Goal: Find specific page/section: Find specific page/section

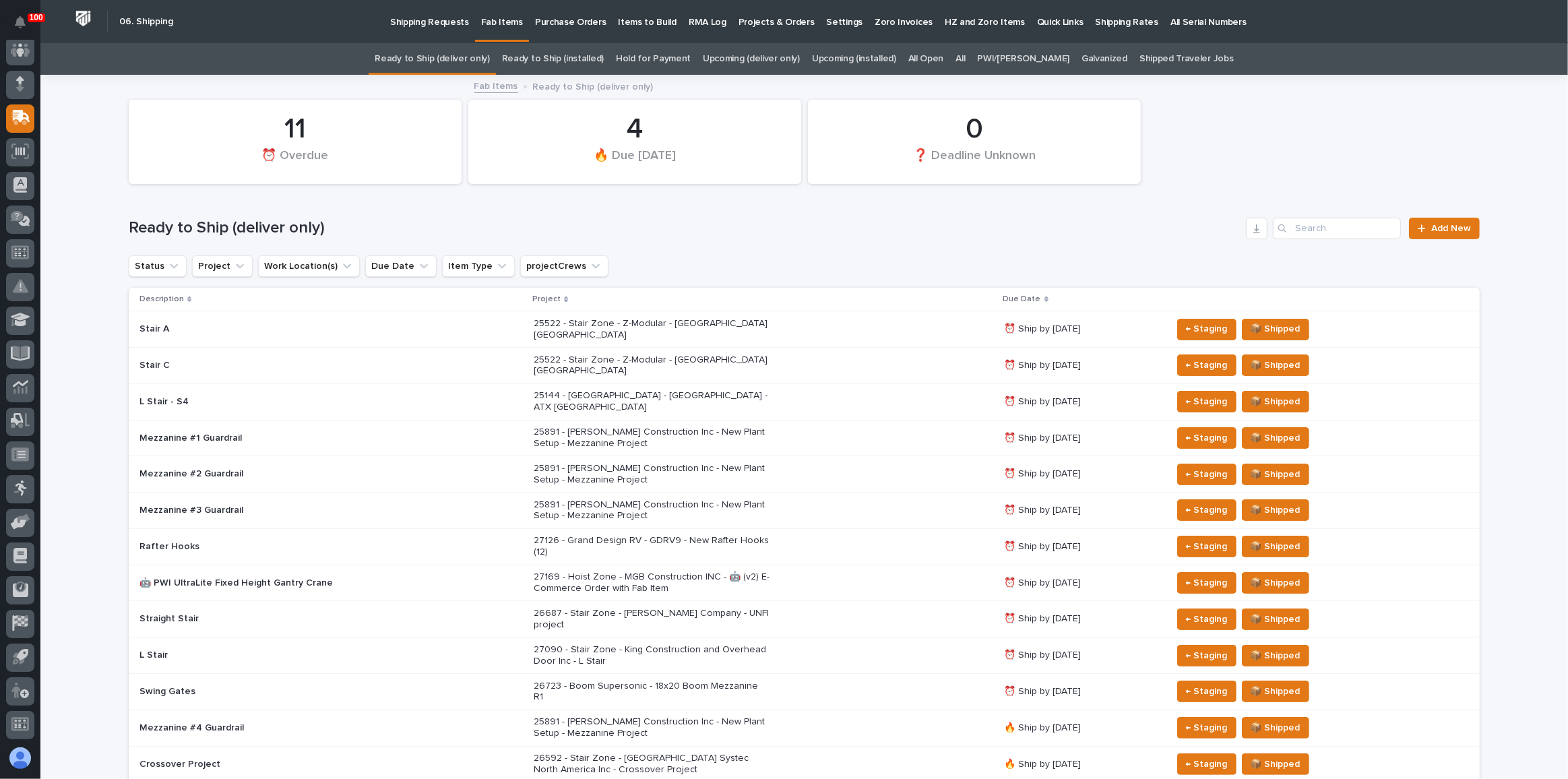
click at [964, 54] on link "All" at bounding box center [959, 59] width 9 height 32
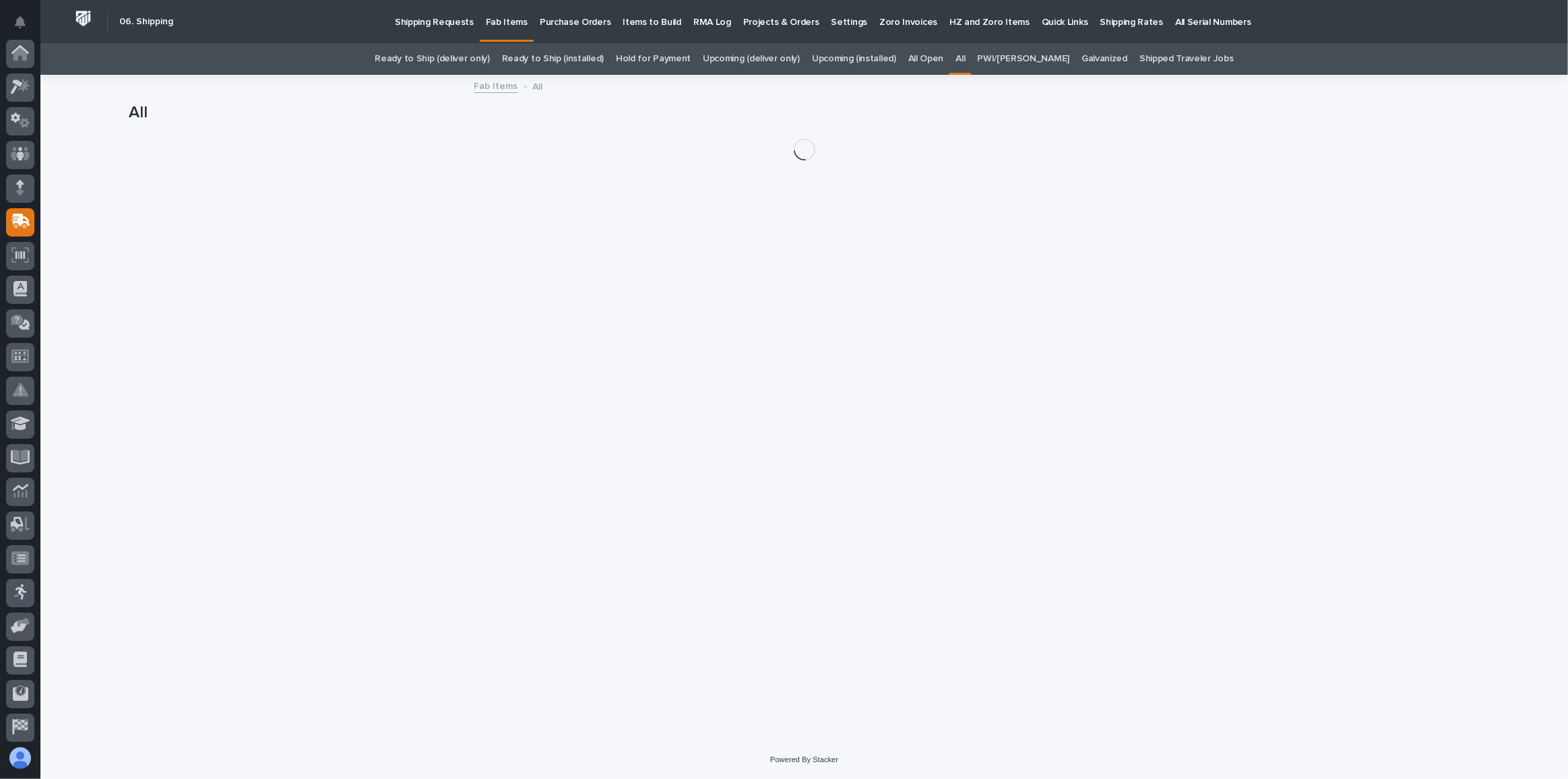
scroll to position [103, 0]
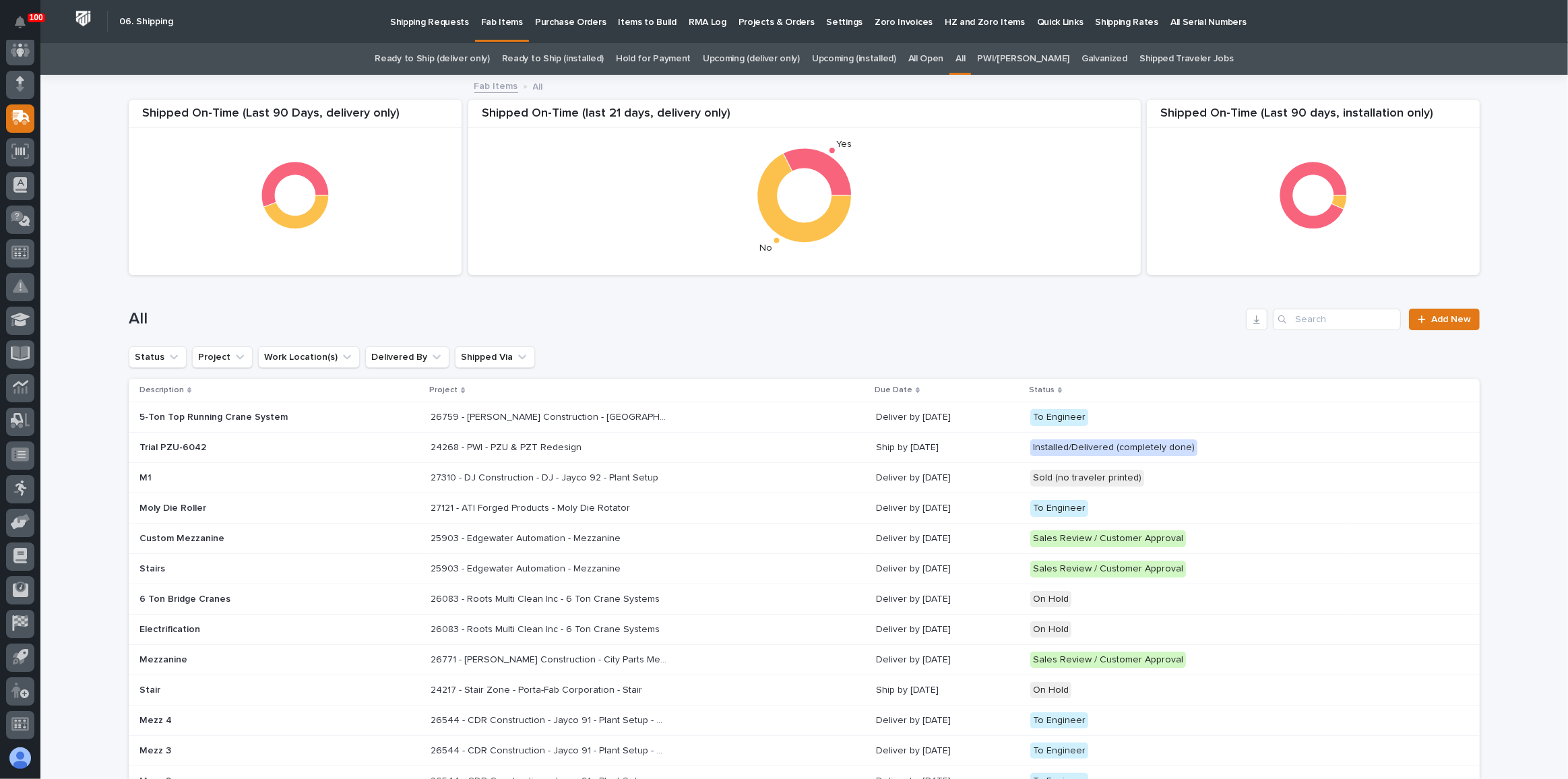
click at [1374, 329] on div "All Add New" at bounding box center [804, 314] width 1351 height 65
click at [1368, 325] on input "Search" at bounding box center [1337, 319] width 128 height 22
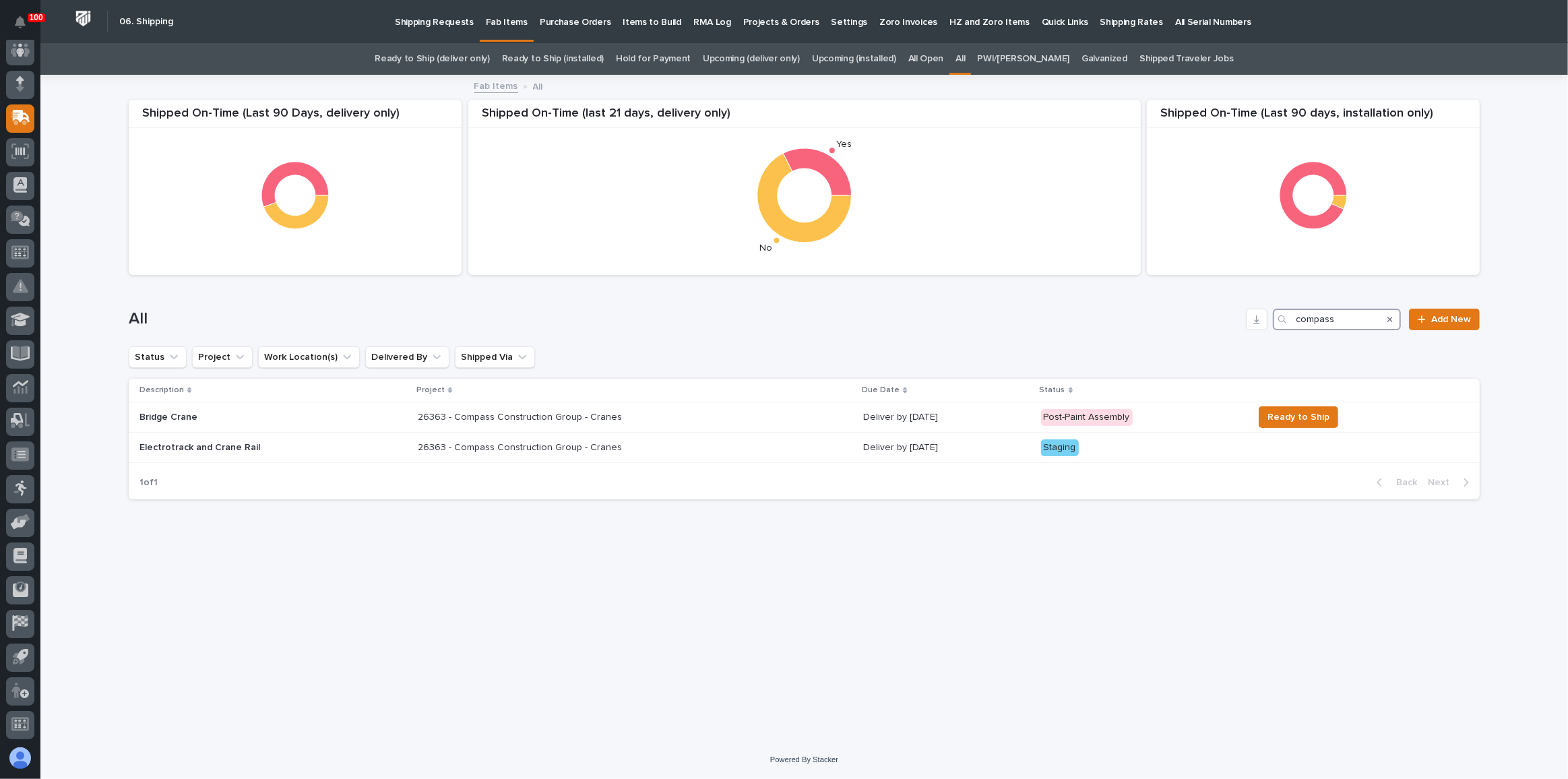
type input "compass"
click at [658, 410] on div "26363 - Compass Construction Group - Cranes 26363 - Compass Construction Group …" at bounding box center [635, 417] width 435 height 22
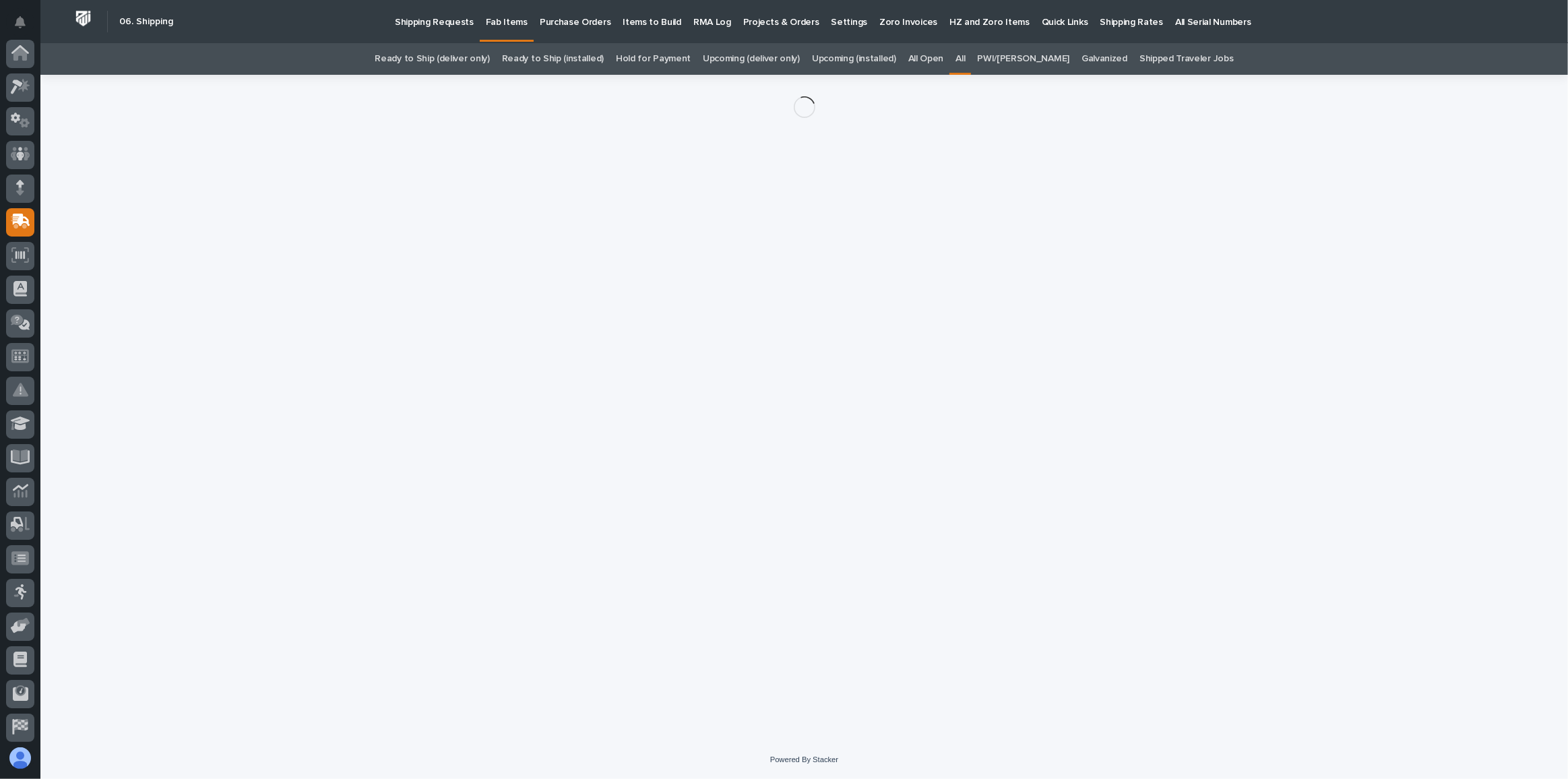
scroll to position [103, 0]
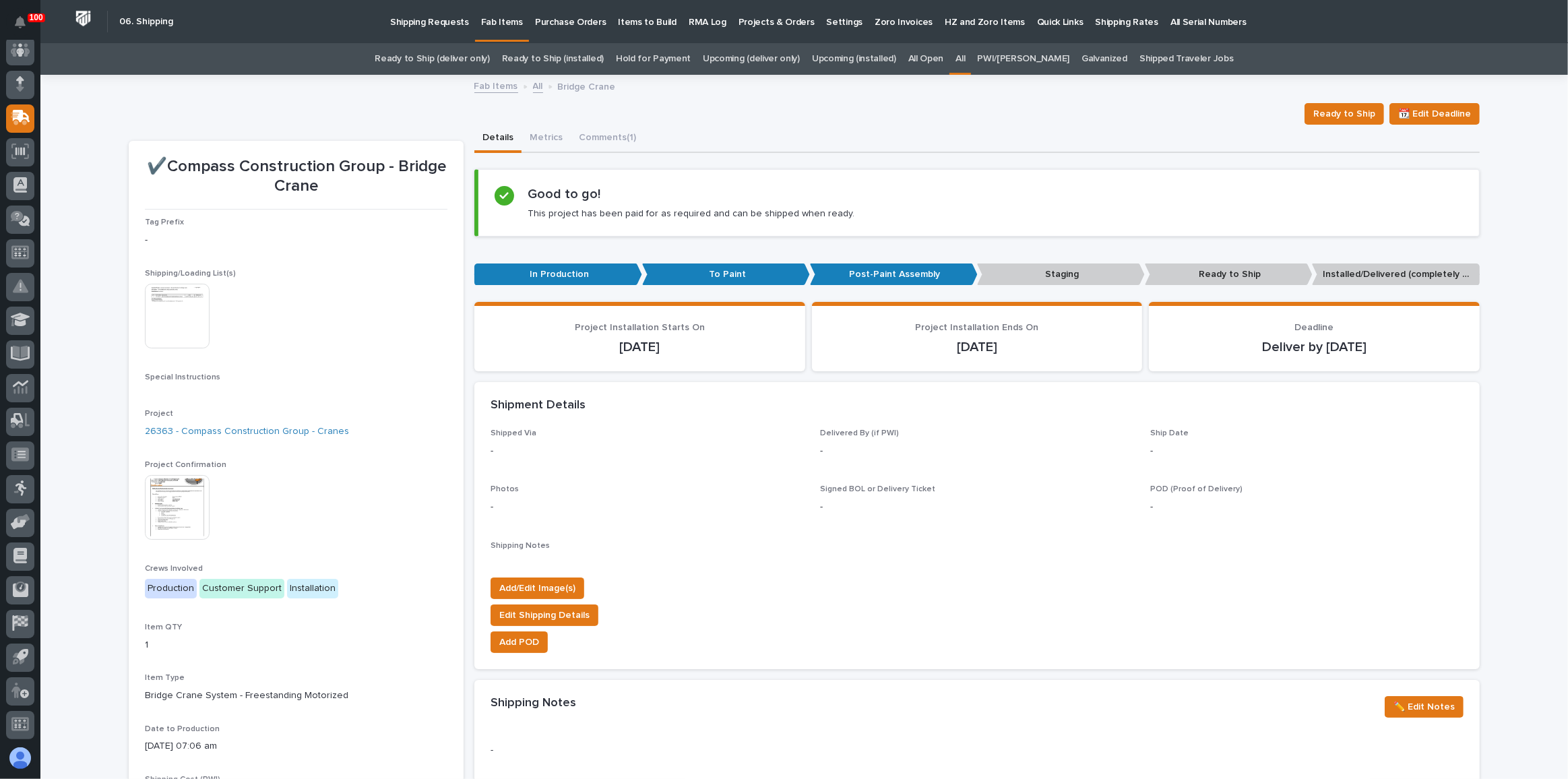
click at [165, 312] on img at bounding box center [177, 316] width 65 height 65
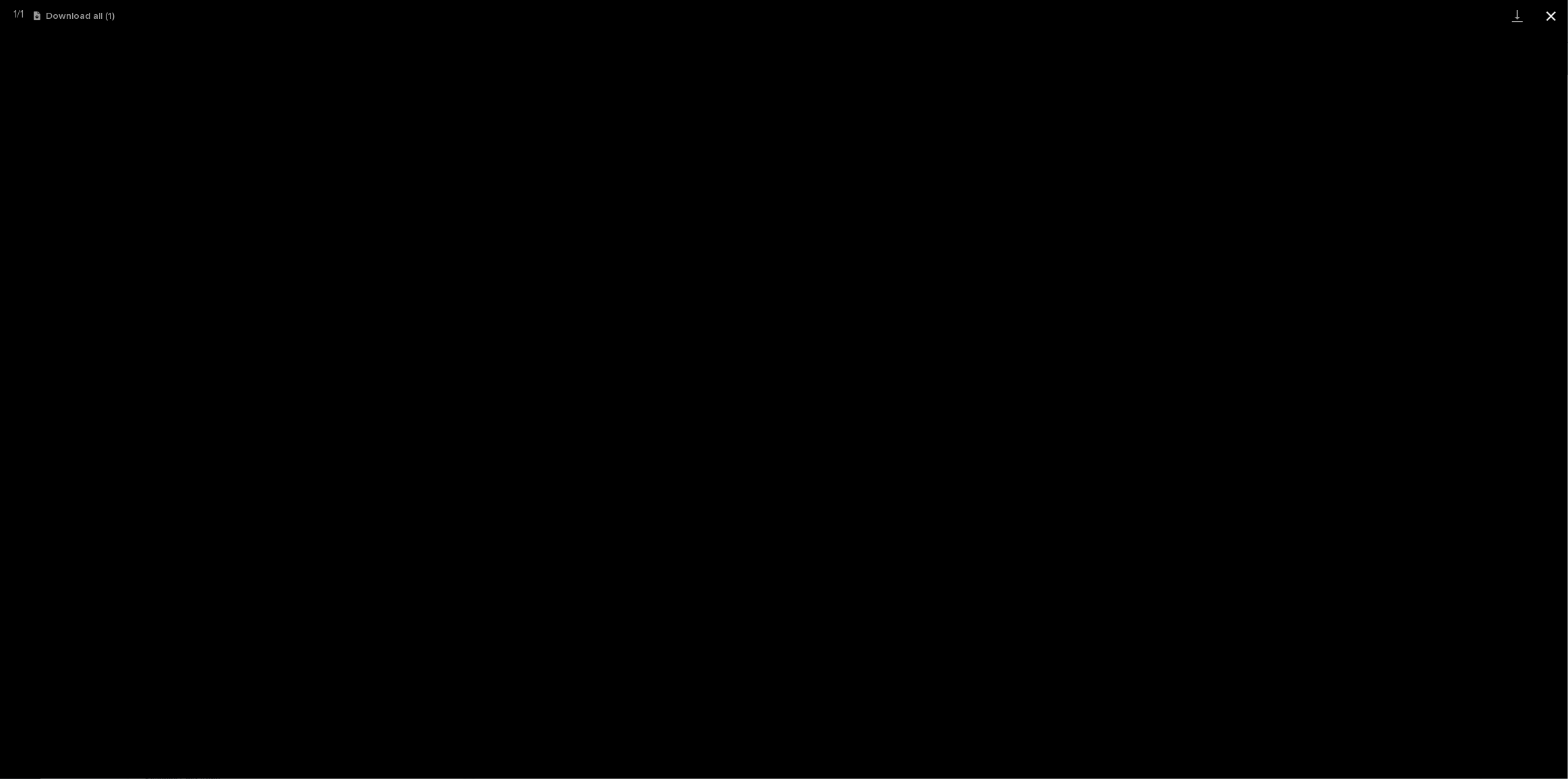
click at [1560, 17] on button "Close gallery" at bounding box center [1551, 16] width 34 height 32
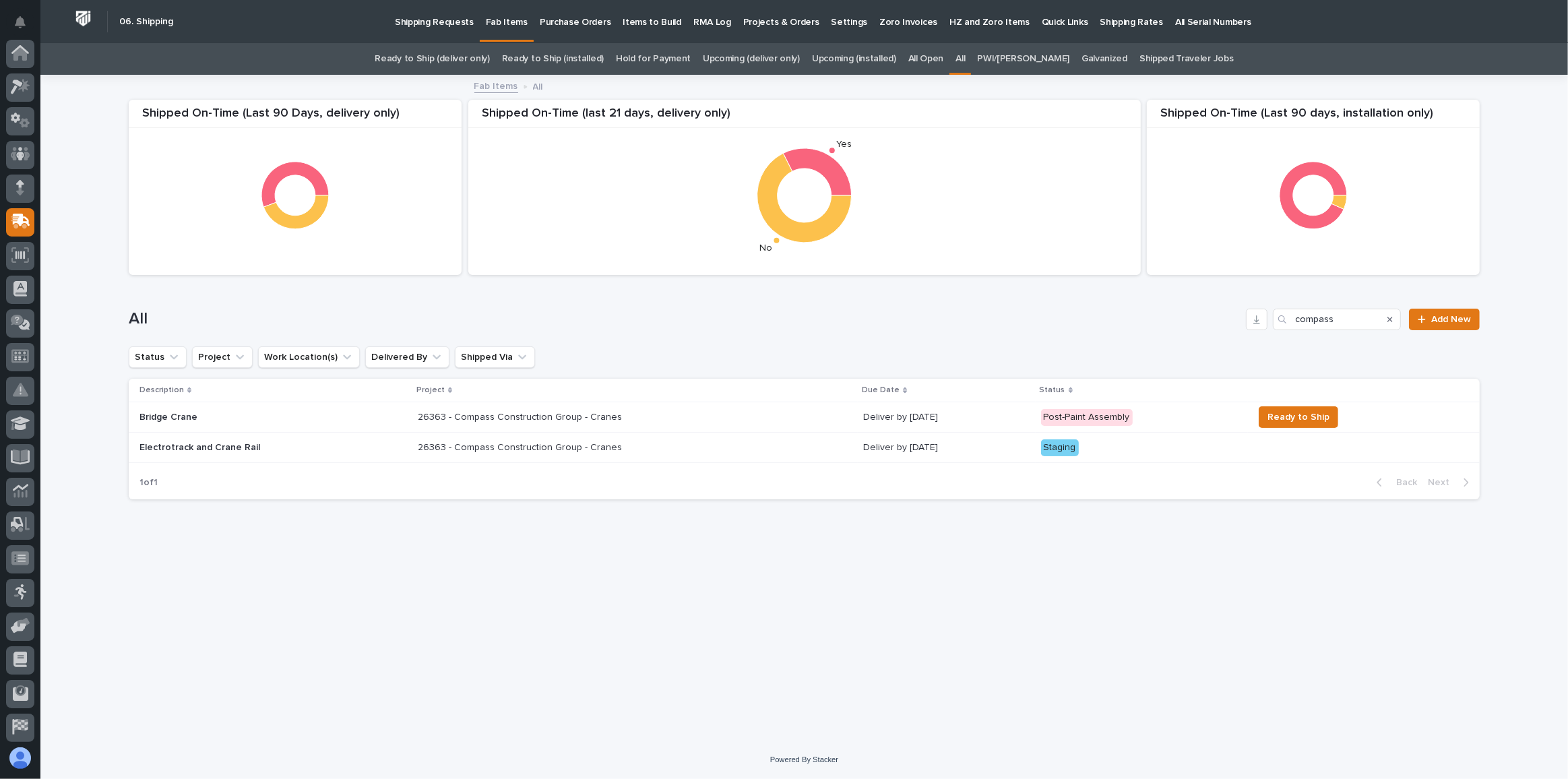
scroll to position [103, 0]
click at [1387, 315] on div "Search" at bounding box center [1390, 319] width 22 height 22
click at [1392, 322] on icon "Search" at bounding box center [1389, 319] width 5 height 8
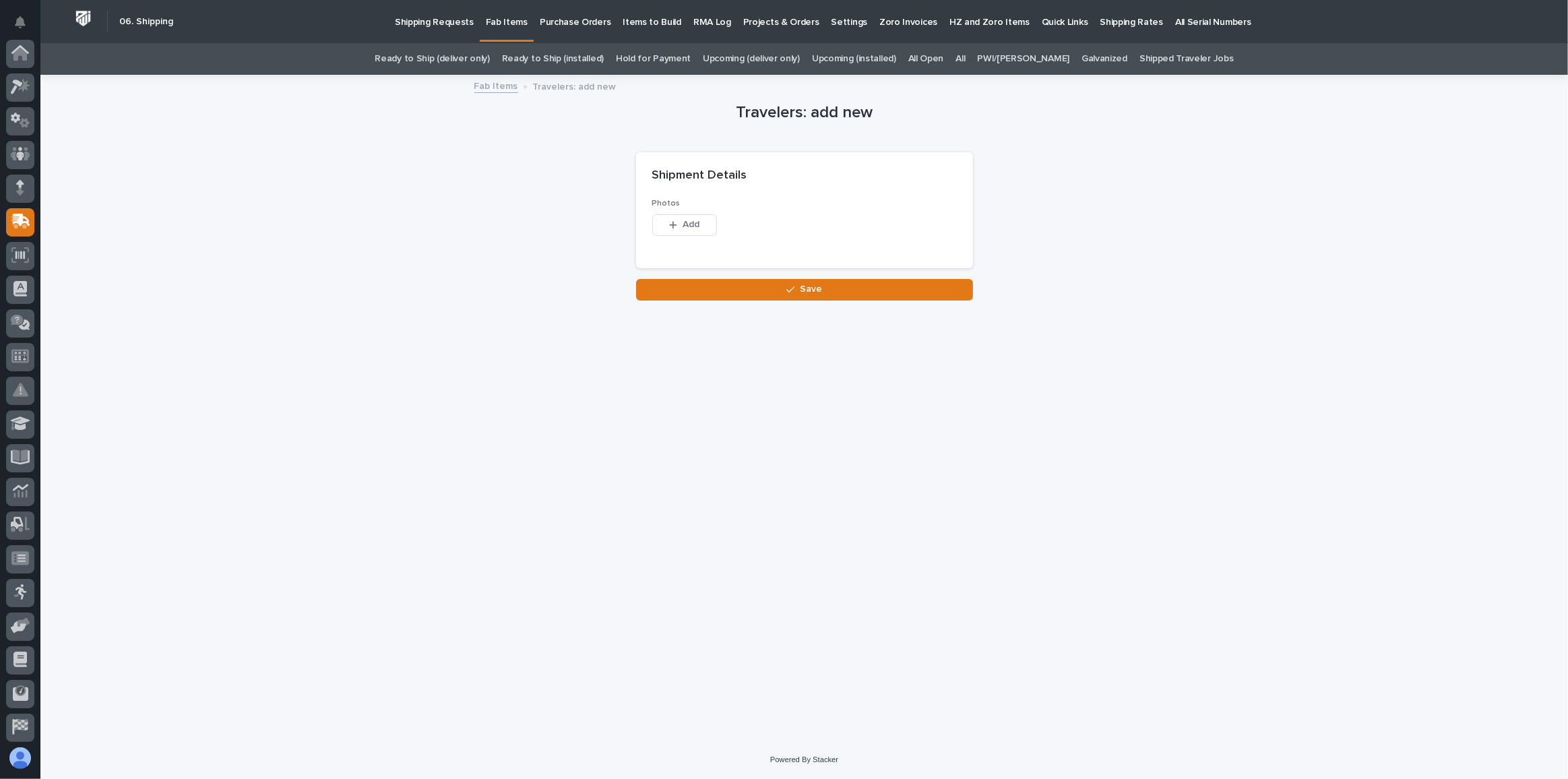
scroll to position [103, 0]
click at [499, 25] on p "Fab Items" at bounding box center [507, 14] width 42 height 28
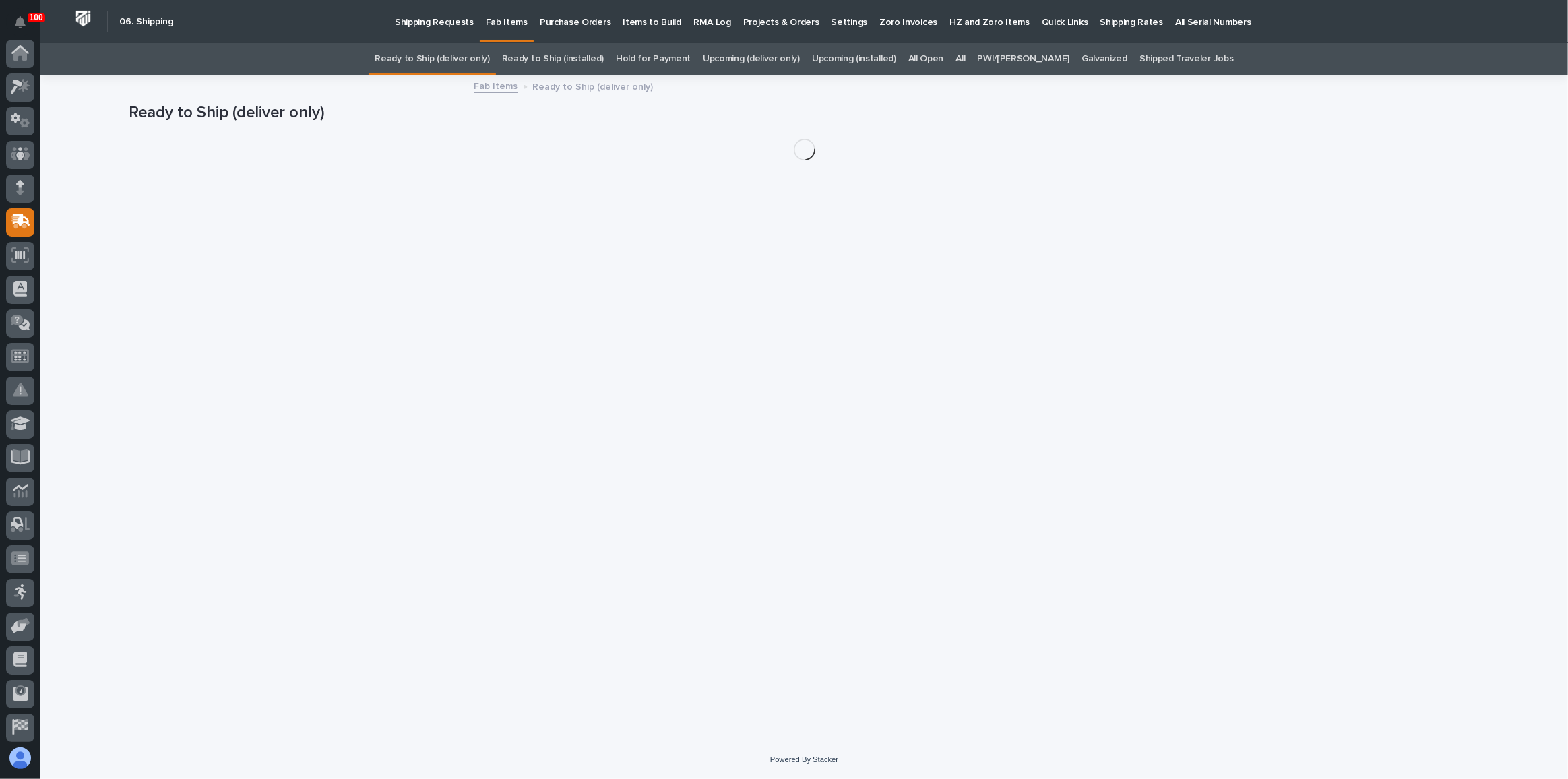
scroll to position [103, 0]
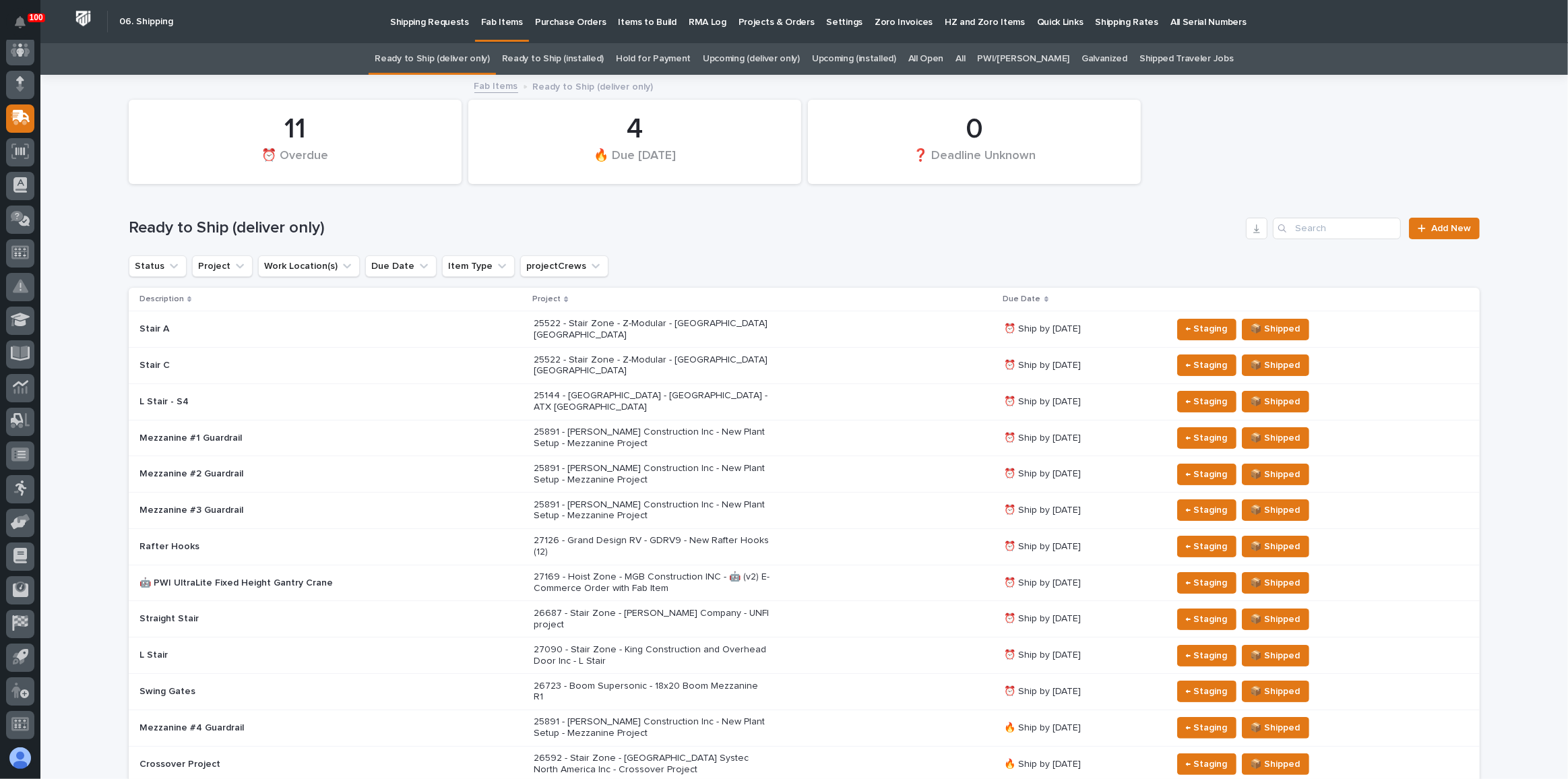
click at [964, 59] on link "All" at bounding box center [959, 59] width 9 height 32
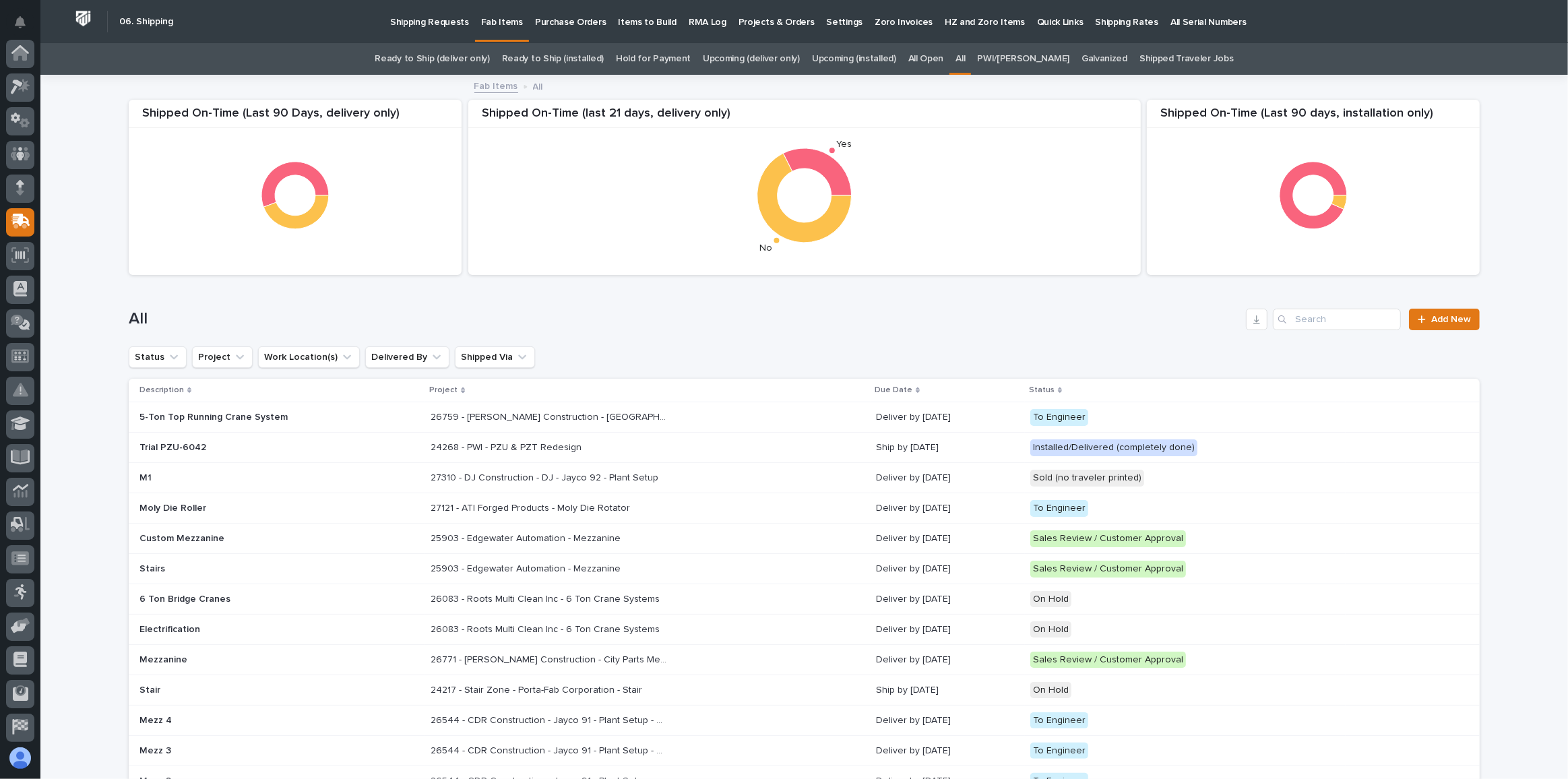
scroll to position [103, 0]
click at [1358, 312] on input "Search" at bounding box center [1337, 319] width 128 height 22
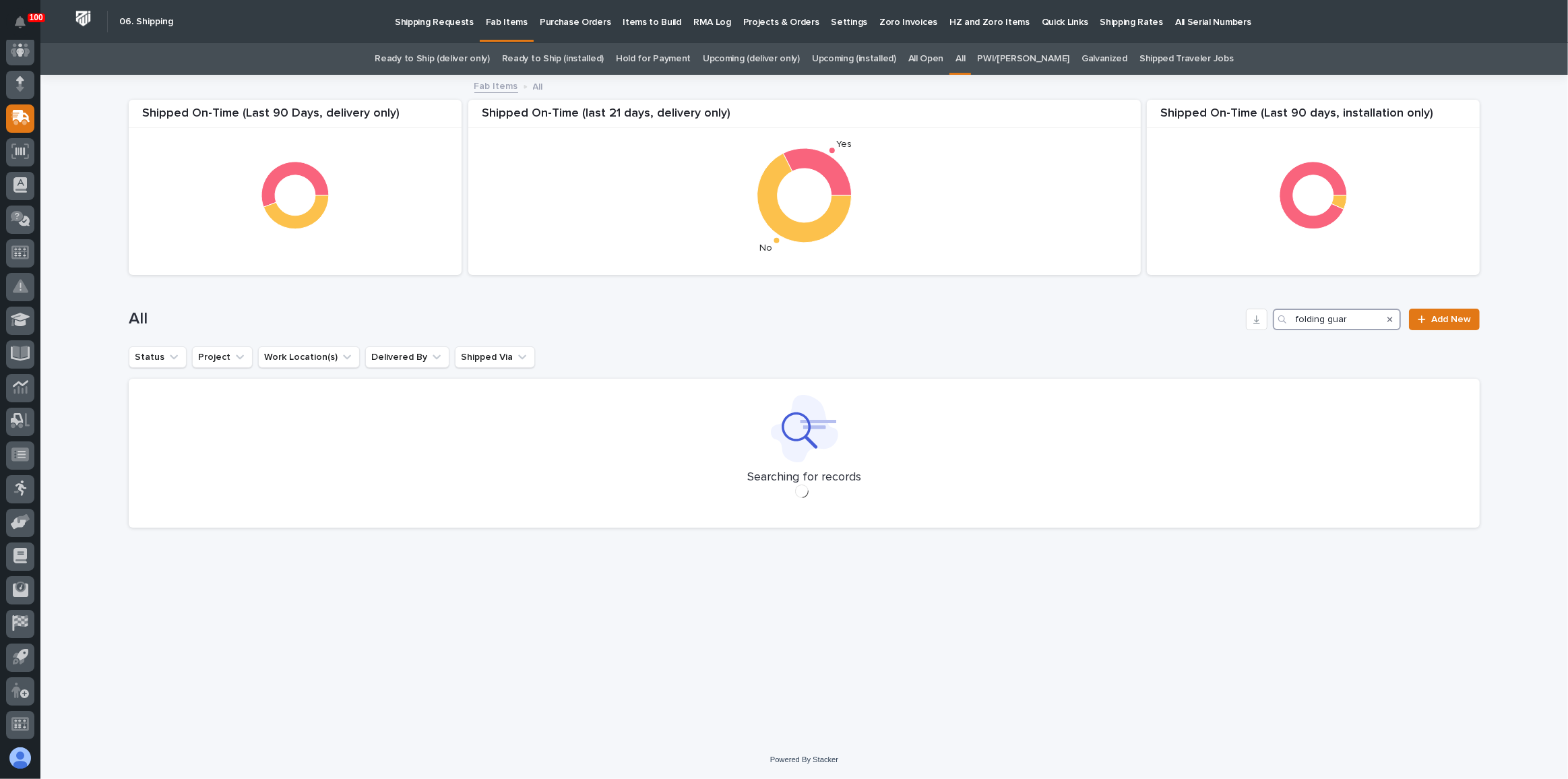
type input "folding guard"
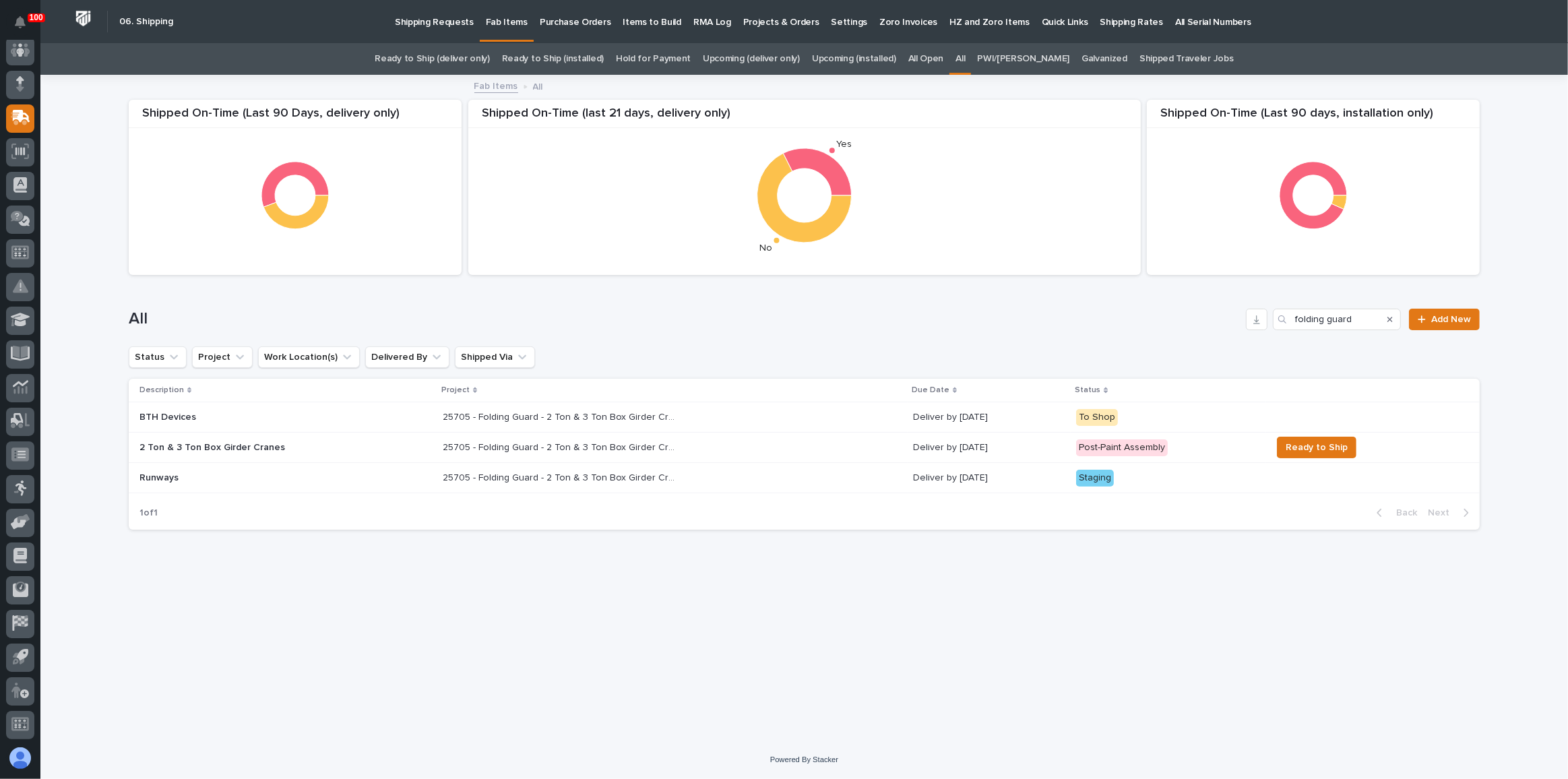
click at [761, 442] on div "25705 - Folding Guard - 2 Ton & 3 Ton Box Girder Cranes 25705 - Folding Guard -…" at bounding box center [672, 447] width 459 height 22
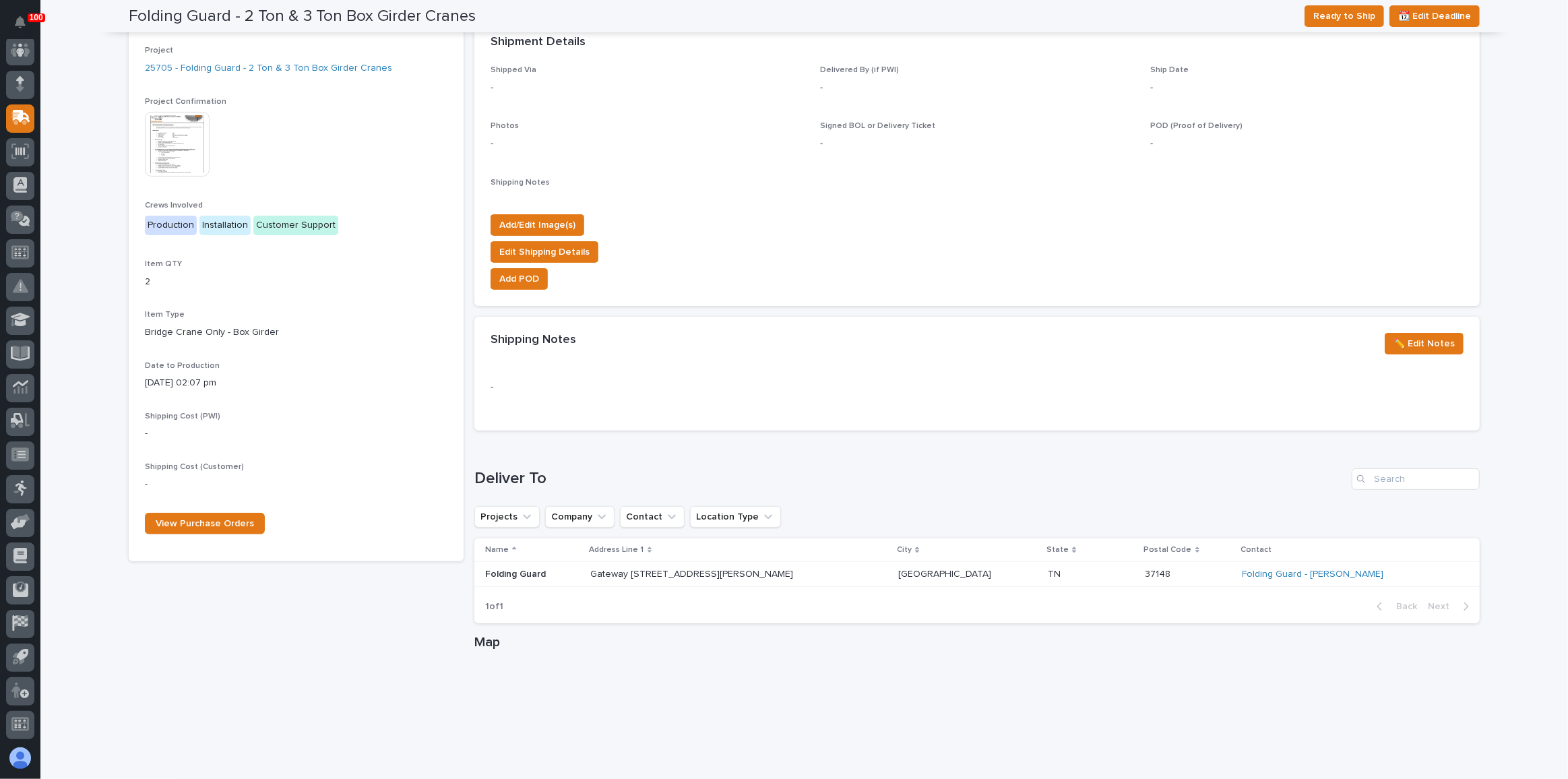
scroll to position [294, 0]
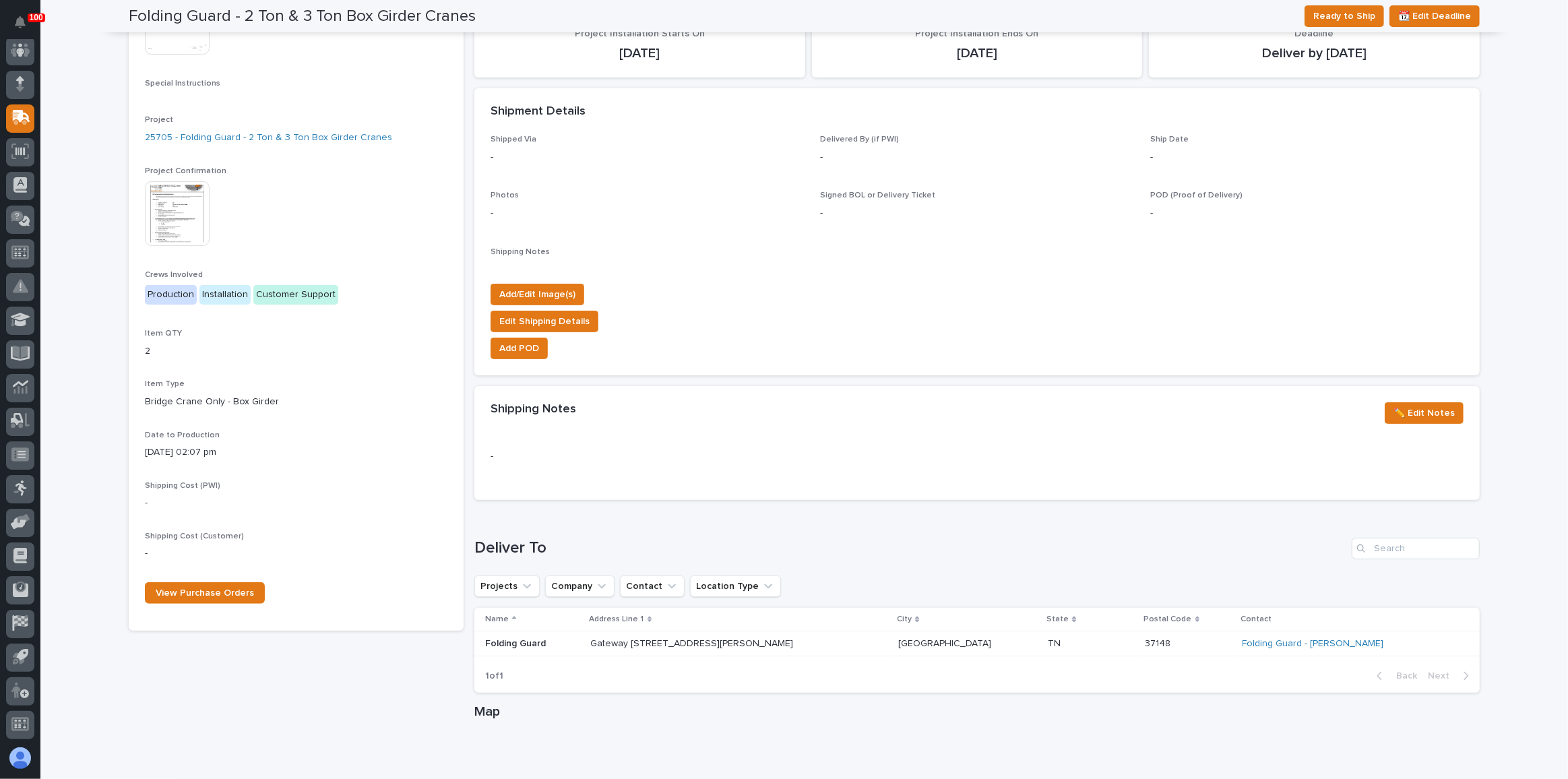
click at [177, 233] on img at bounding box center [177, 213] width 65 height 65
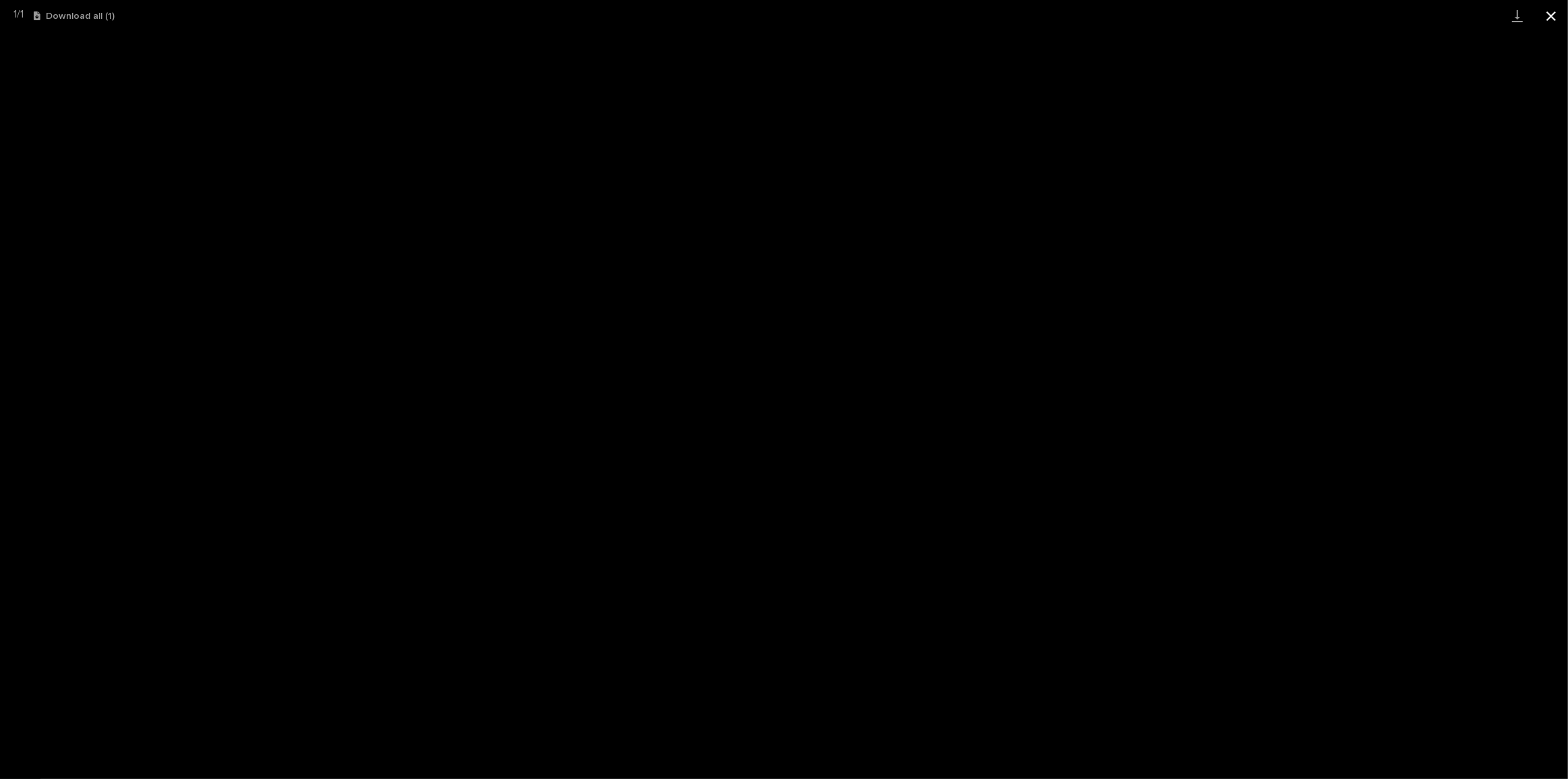
click at [1545, 15] on button "Close gallery" at bounding box center [1551, 16] width 34 height 32
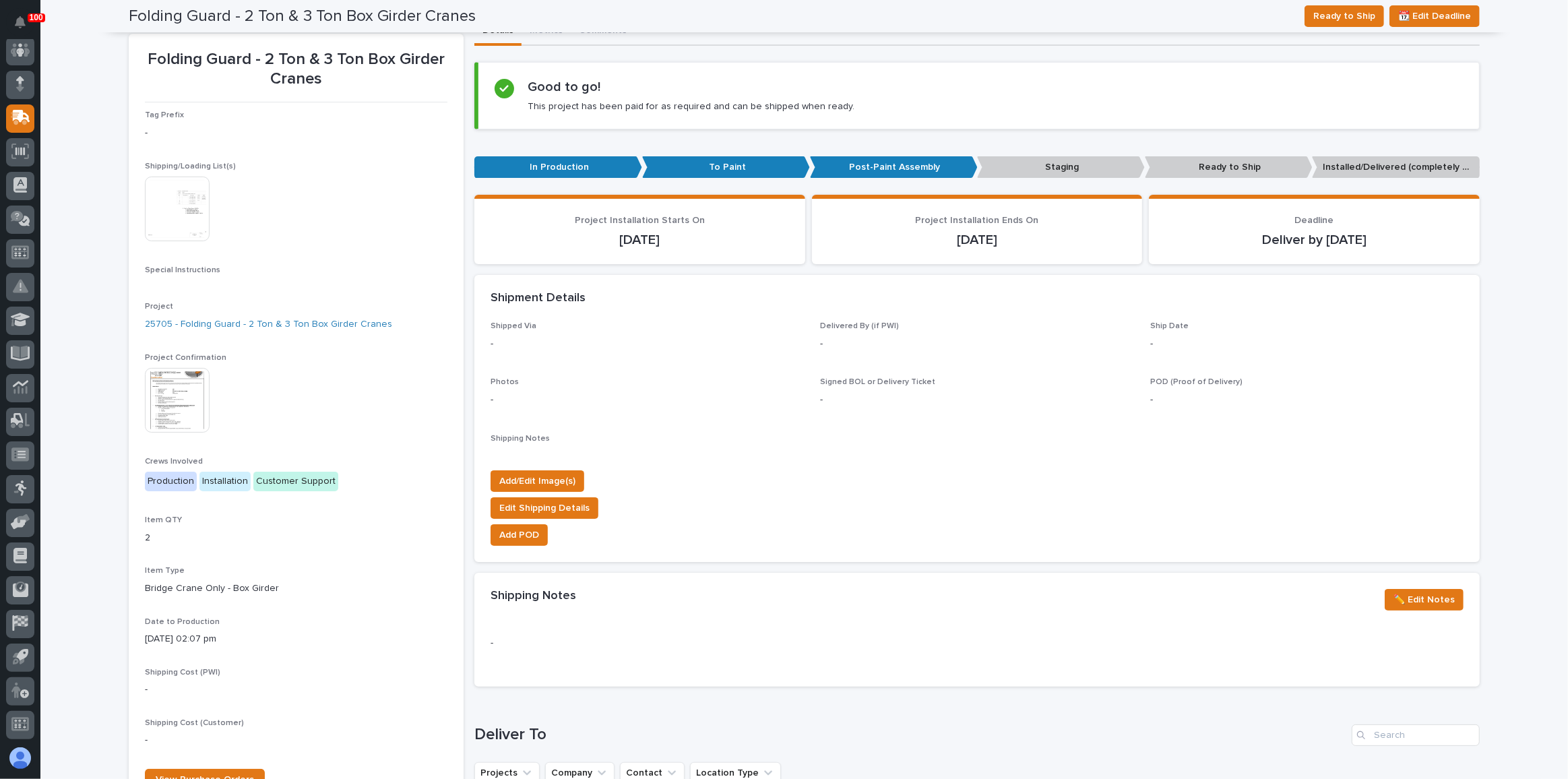
scroll to position [48, 0]
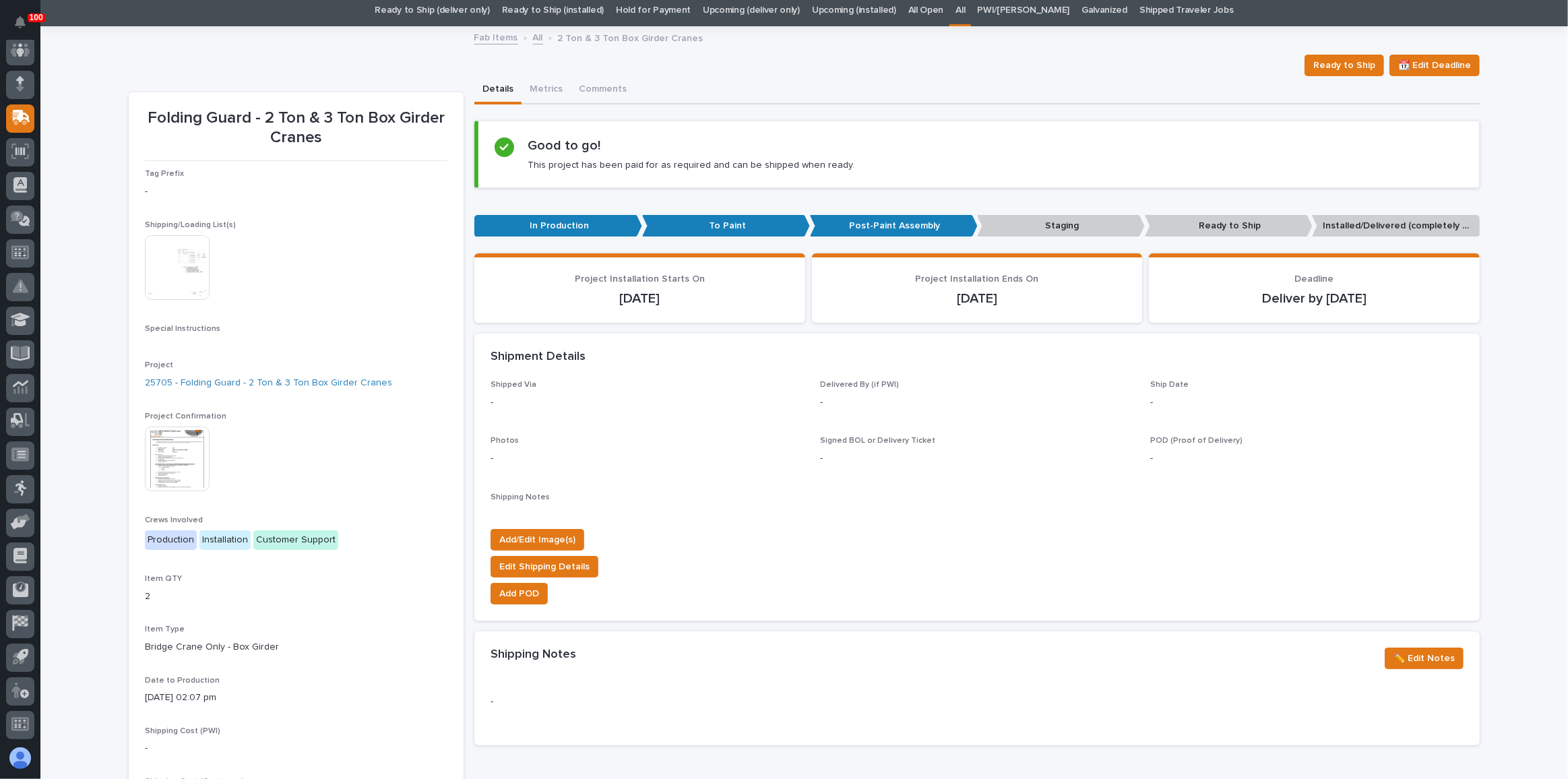
click at [165, 454] on img at bounding box center [177, 458] width 65 height 65
